Goal: Connect with others: Connect with others

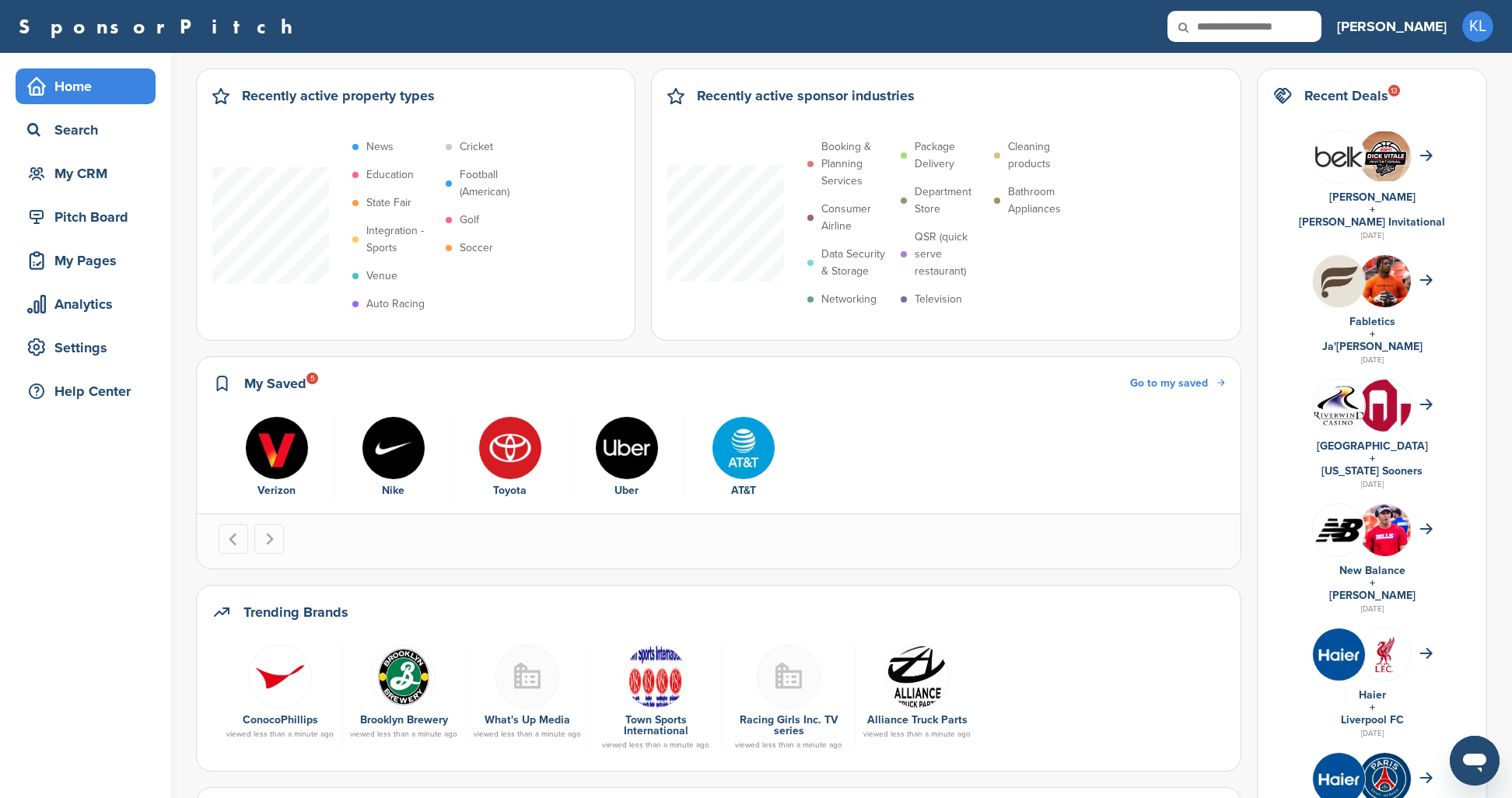
click at [6, 665] on div "Home Search My CRM Pitch Board My Pages Analytics Settings Help Center" at bounding box center [85, 756] width 171 height 1406
click at [1209, 747] on div "ConocoPhillips viewed less than a minute ago Brooklyn Brewery viewed less than …" at bounding box center [718, 697] width 1012 height 116
click at [114, 215] on div "Pitch Board" at bounding box center [89, 217] width 132 height 28
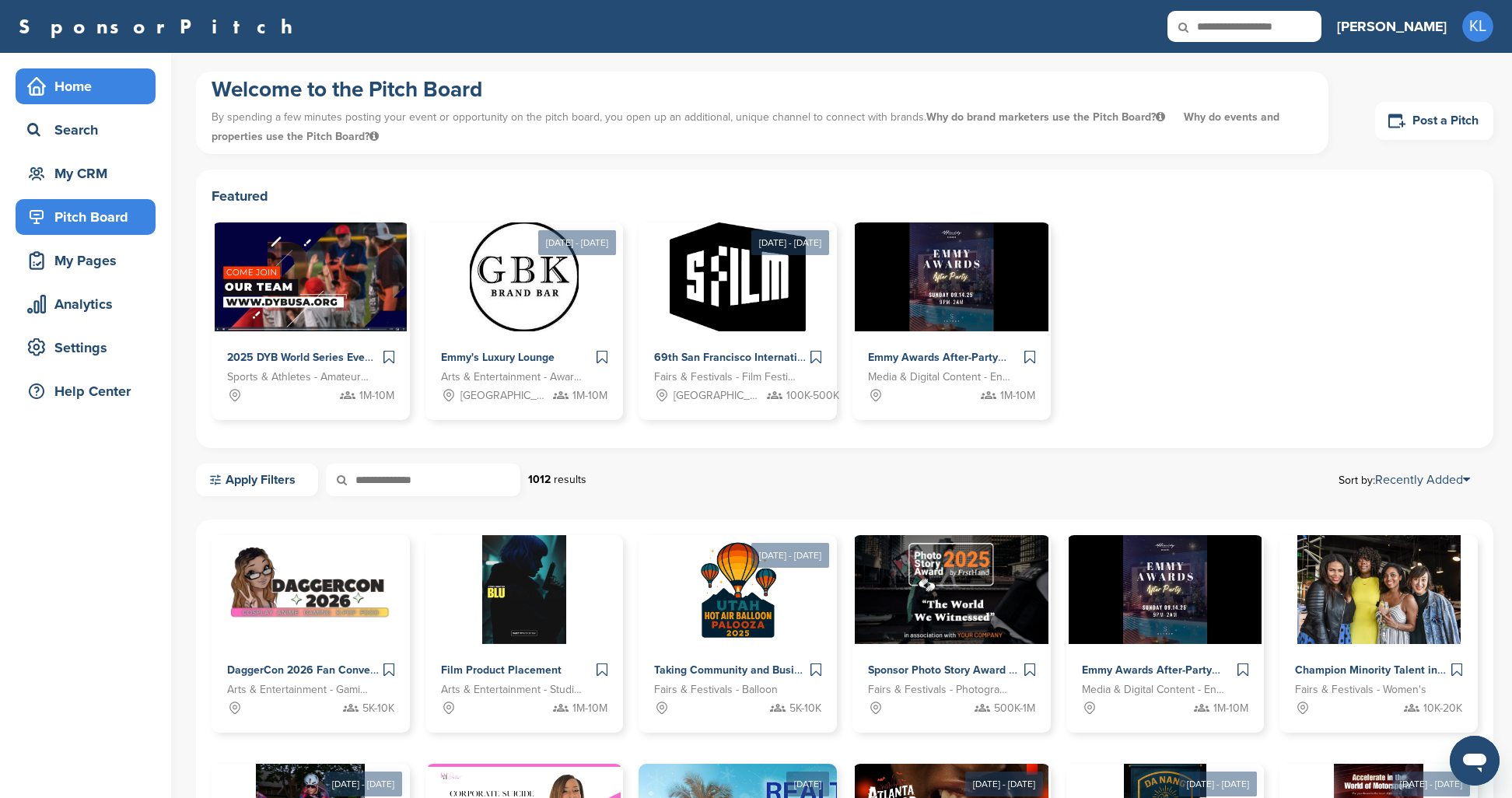
click at [92, 96] on div "Home" at bounding box center [89, 86] width 132 height 28
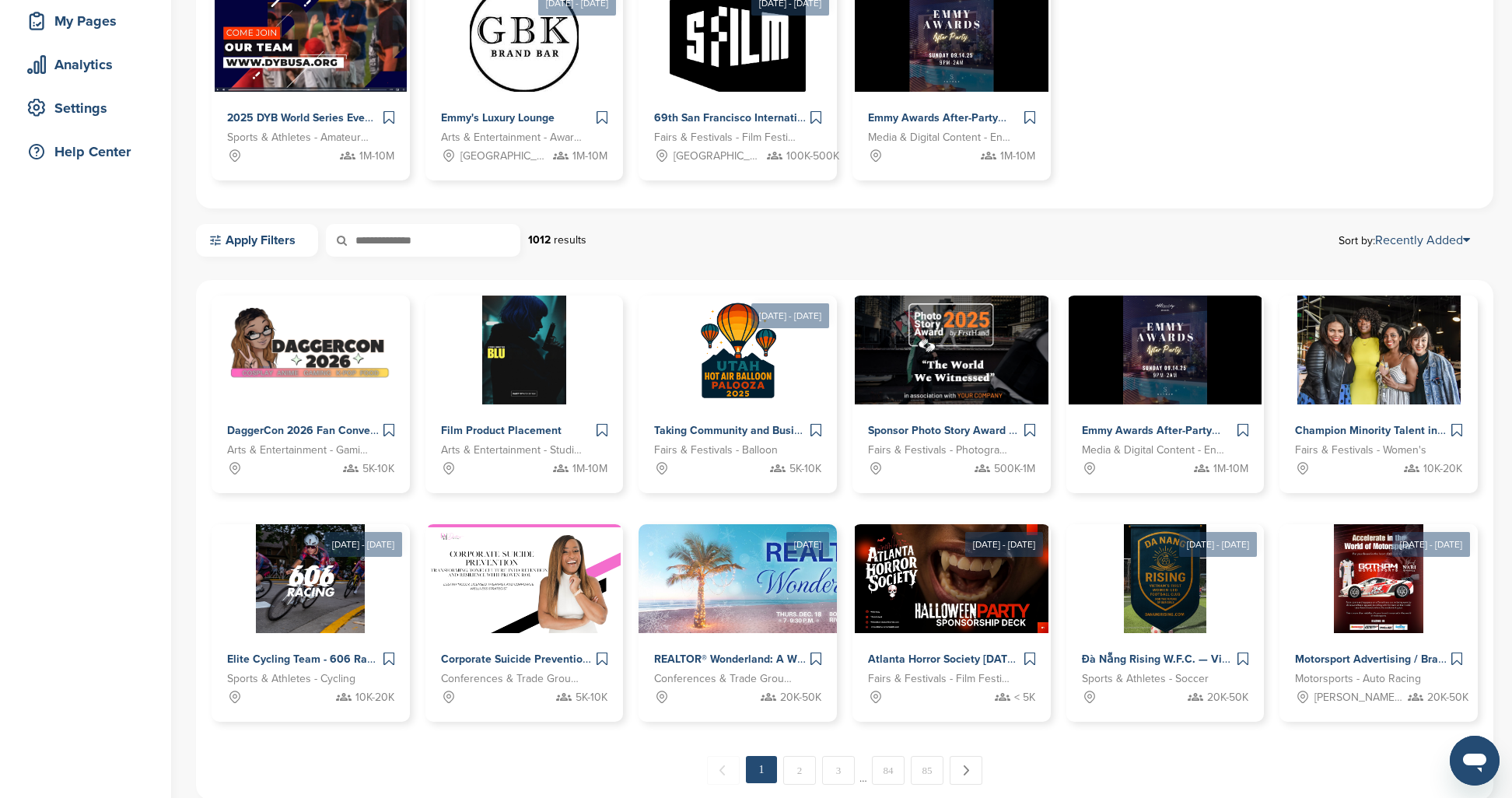
scroll to position [291, 0]
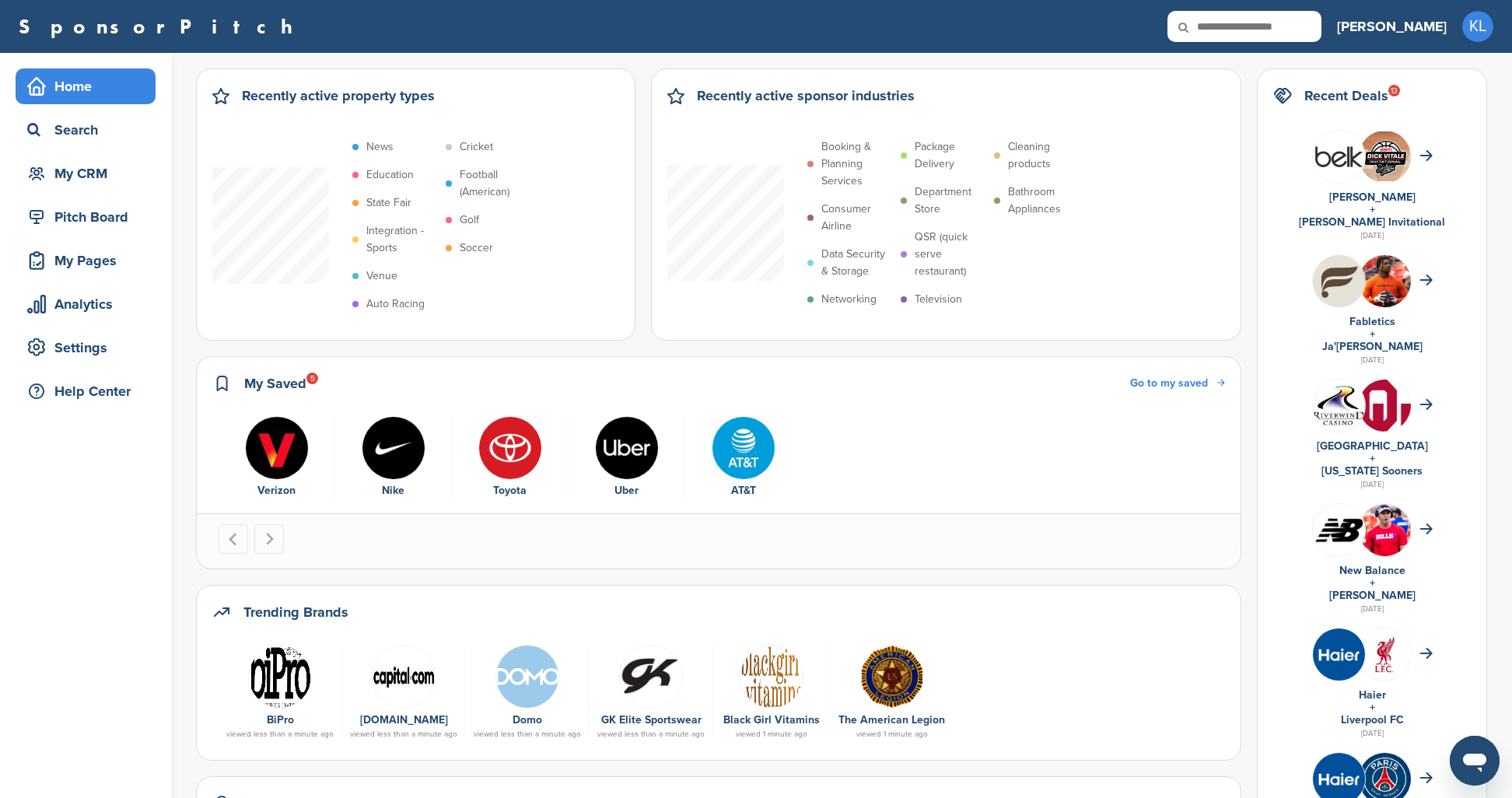
click at [388, 199] on p "State Fair" at bounding box center [388, 202] width 45 height 17
click at [966, 269] on p "QSR (quick serve restaurant)" at bounding box center [950, 254] width 72 height 51
click at [1200, 378] on span "Go to my saved" at bounding box center [1169, 383] width 78 height 14
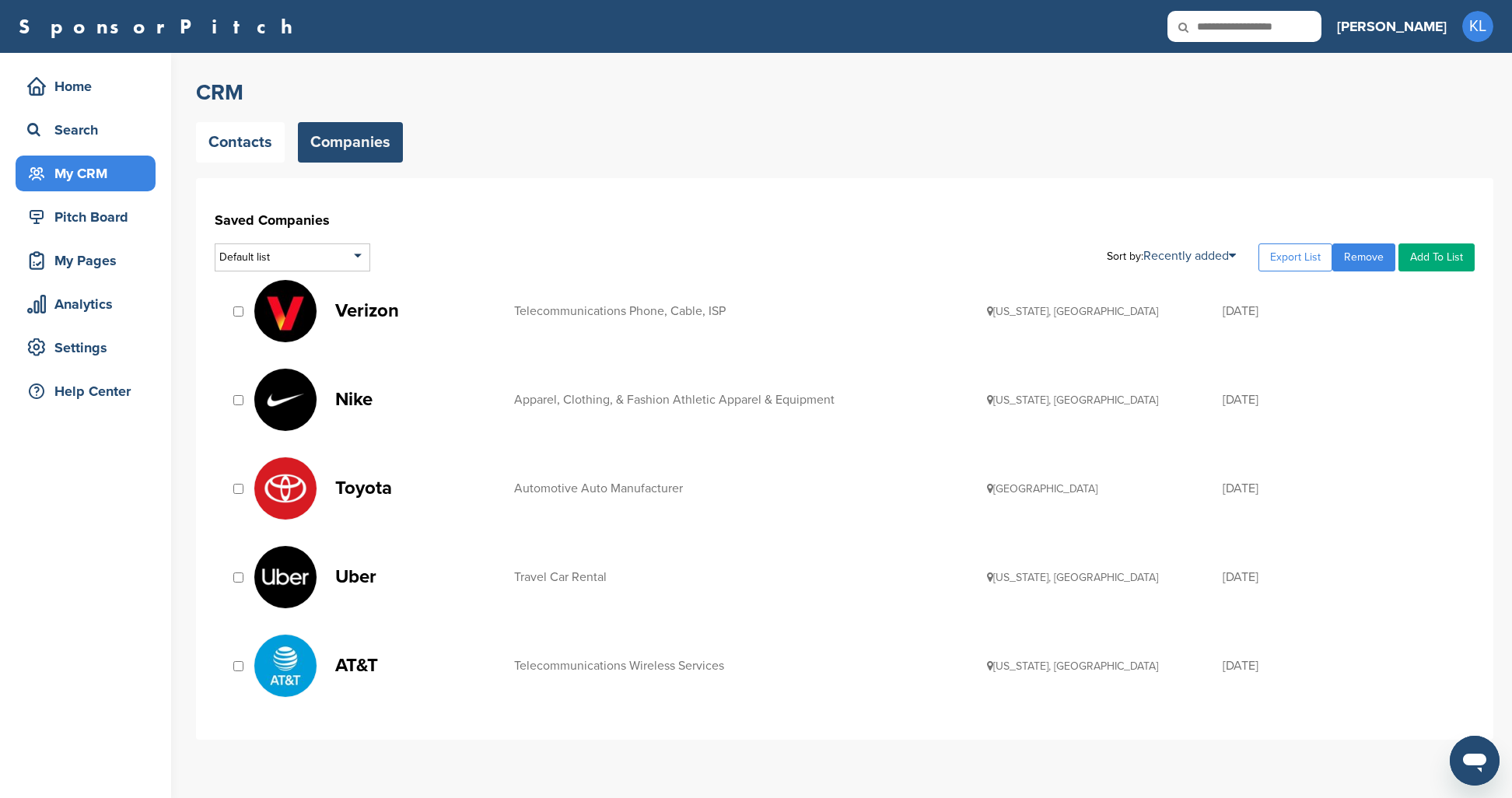
click at [357, 394] on p "Nike" at bounding box center [416, 399] width 163 height 19
